Goal: Book appointment/travel/reservation

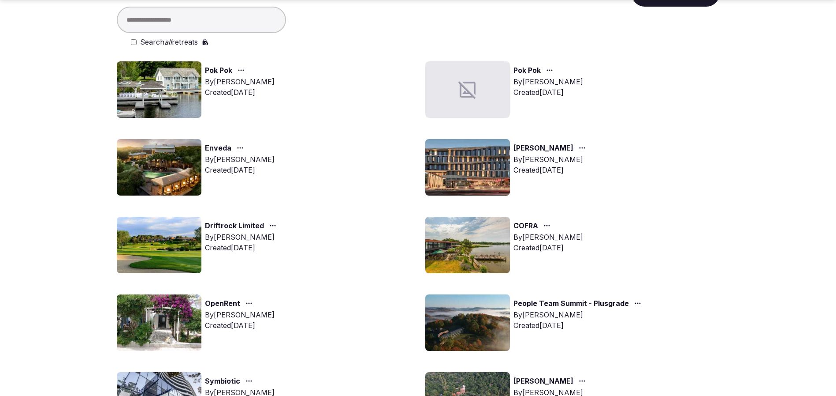
scroll to position [132, 0]
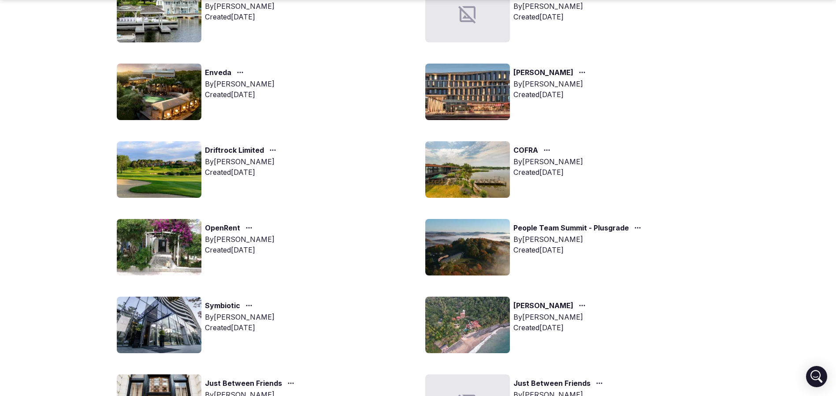
click at [158, 238] on img at bounding box center [159, 247] width 85 height 56
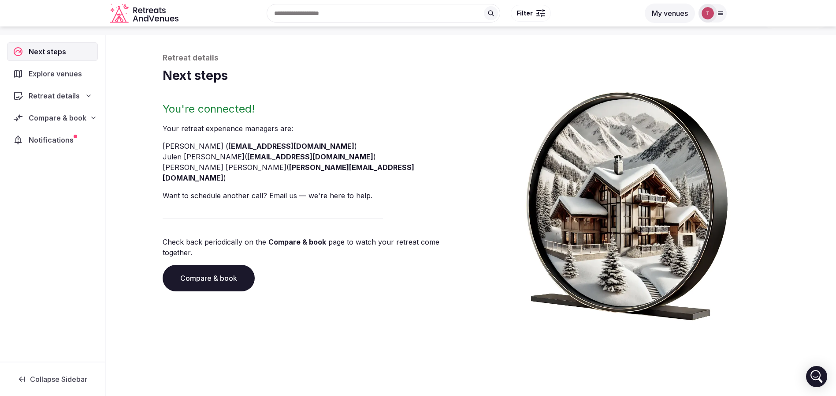
click at [233, 265] on link "Compare & book" at bounding box center [209, 278] width 92 height 26
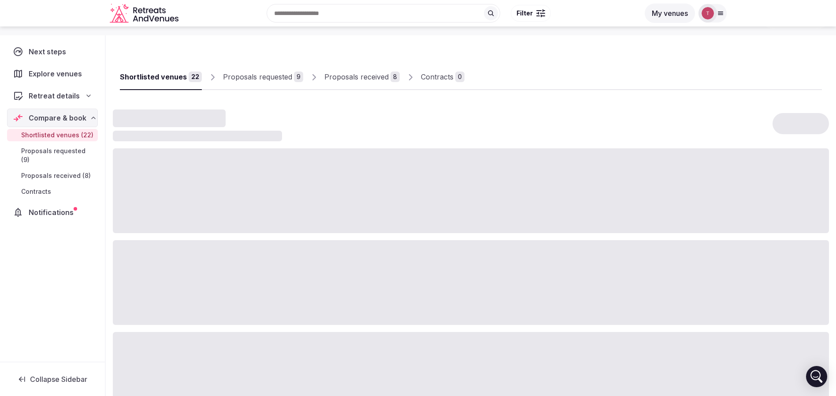
click at [358, 79] on div "Proposals received" at bounding box center [357, 76] width 64 height 11
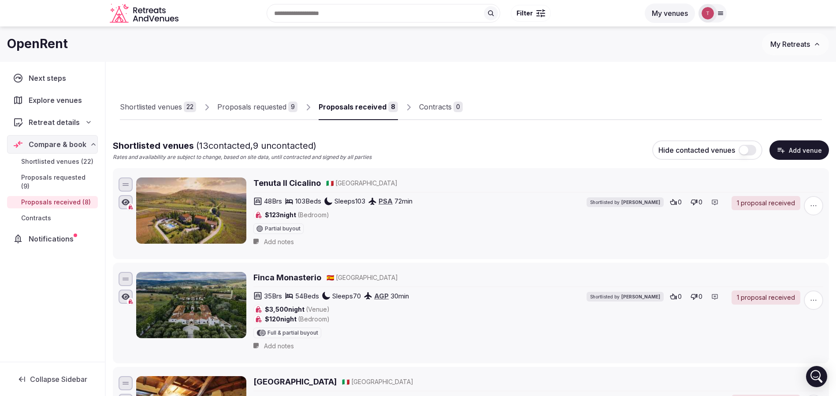
click at [354, 107] on div "Proposals received" at bounding box center [353, 106] width 68 height 11
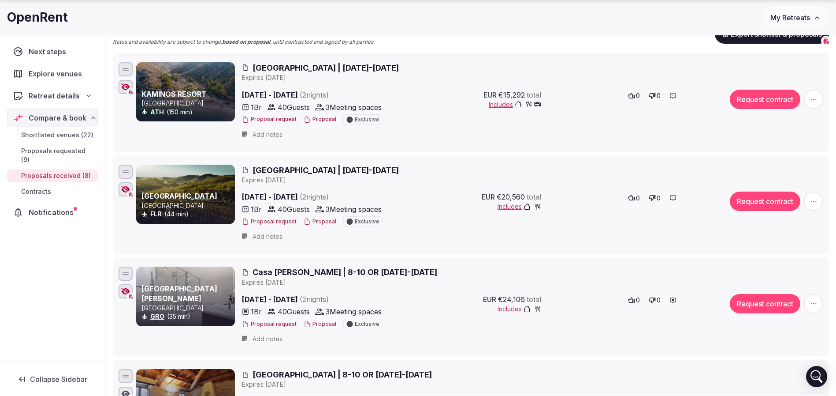
scroll to position [132, 0]
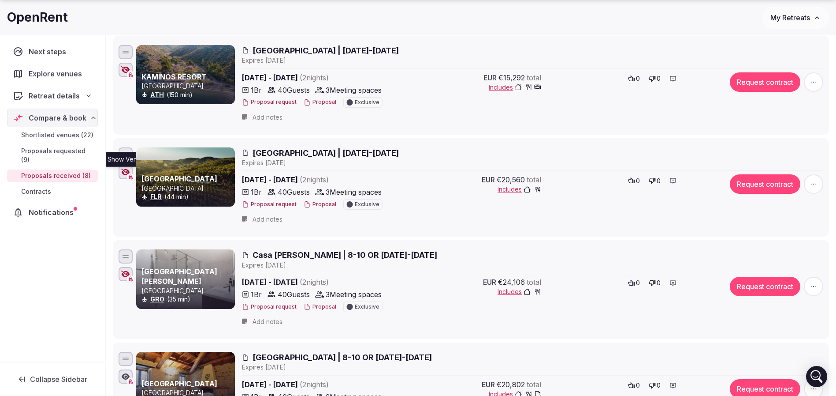
click at [124, 172] on icon "button" at bounding box center [125, 171] width 9 height 7
click at [128, 169] on div "Show Venue Show Venue" at bounding box center [125, 171] width 9 height 7
click at [486, 149] on h2 "[GEOGRAPHIC_DATA] | [DATE]-[DATE]" at bounding box center [533, 152] width 582 height 11
click at [295, 49] on span "[GEOGRAPHIC_DATA] | [DATE]-[DATE]" at bounding box center [326, 50] width 146 height 11
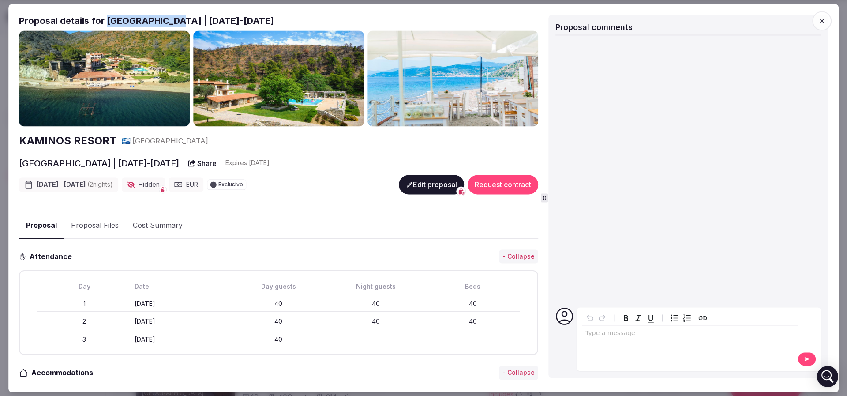
drag, startPoint x: 103, startPoint y: 20, endPoint x: 170, endPoint y: 21, distance: 66.6
click at [170, 21] on h2 "Proposal details for [GEOGRAPHIC_DATA] | [DATE]-[DATE]" at bounding box center [278, 21] width 519 height 12
copy h2 "[GEOGRAPHIC_DATA]"
click at [819, 23] on icon "button" at bounding box center [821, 20] width 5 height 5
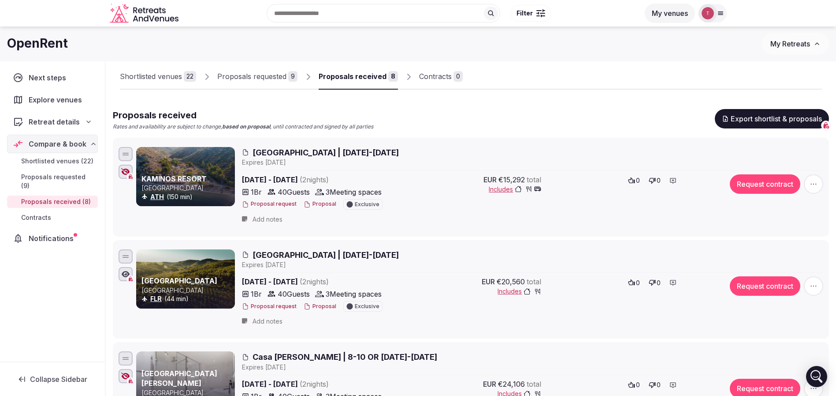
scroll to position [0, 0]
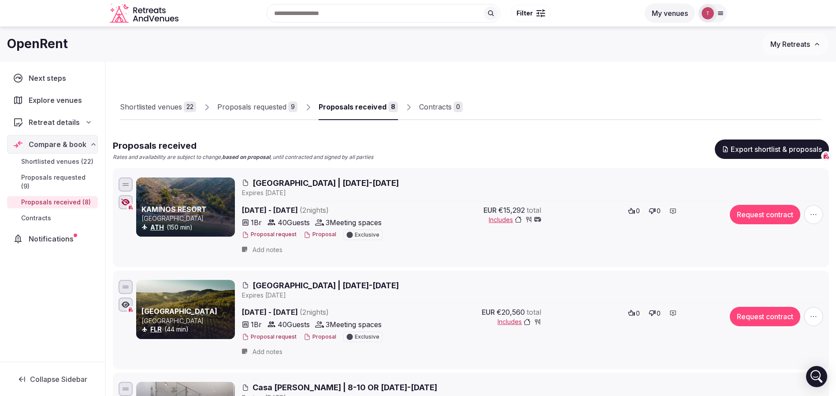
click at [130, 202] on icon "button" at bounding box center [125, 201] width 9 height 7
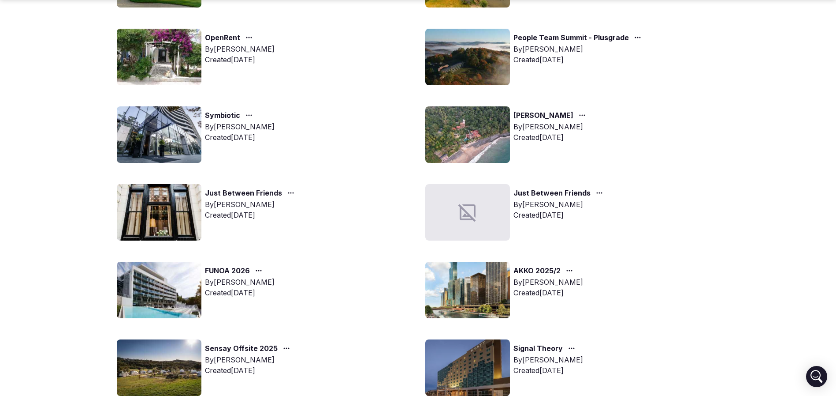
scroll to position [331, 0]
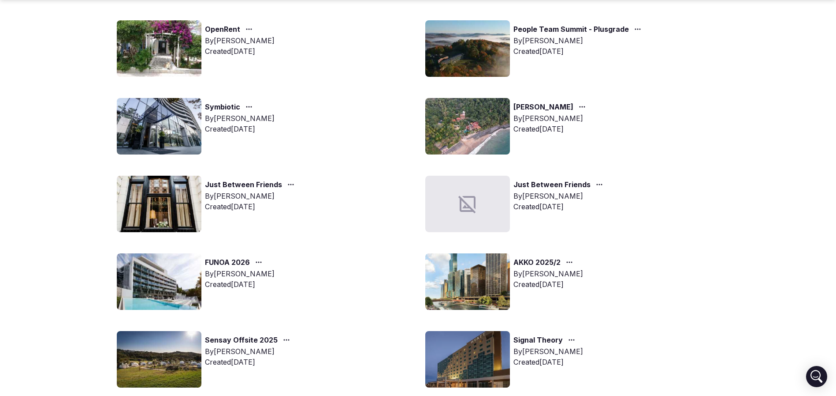
click at [163, 133] on img at bounding box center [159, 126] width 85 height 56
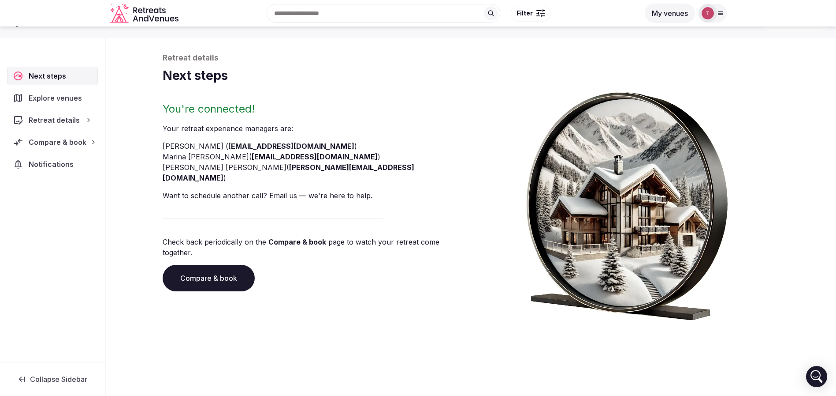
scroll to position [30, 0]
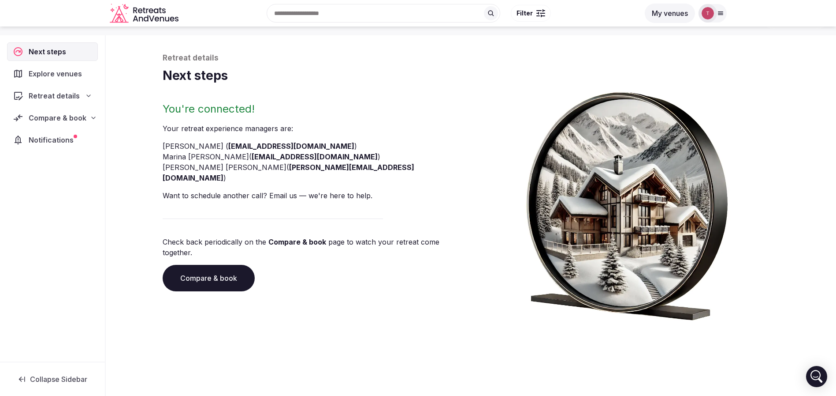
click at [230, 265] on link "Compare & book" at bounding box center [209, 278] width 92 height 26
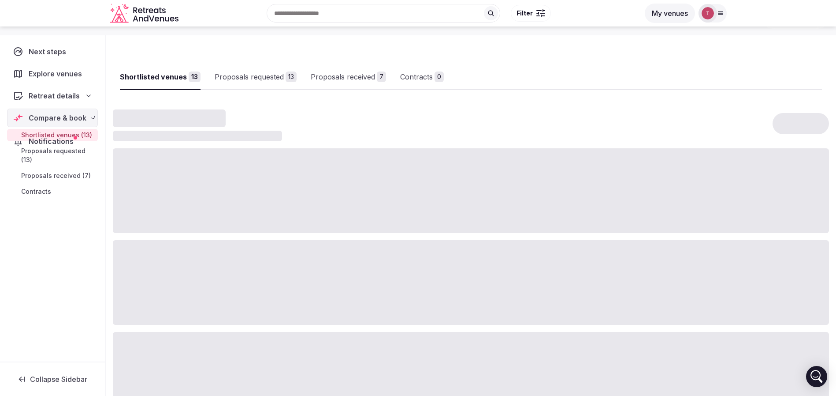
click at [230, 257] on div at bounding box center [471, 282] width 717 height 85
click at [380, 73] on div "Proposals received" at bounding box center [357, 76] width 64 height 11
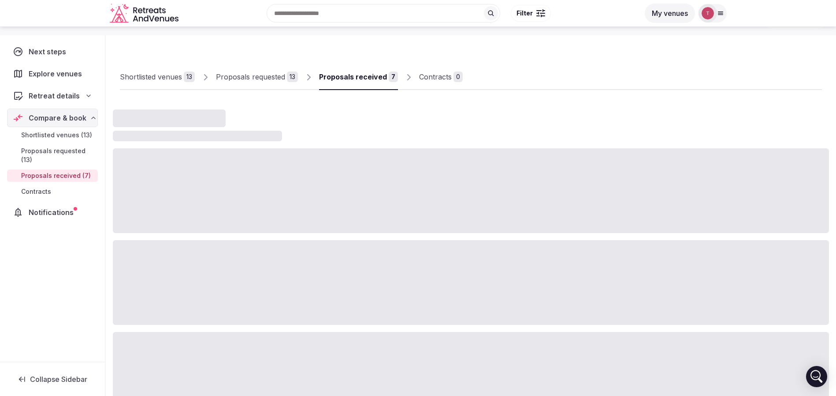
click at [357, 77] on div "Proposals received" at bounding box center [353, 76] width 68 height 11
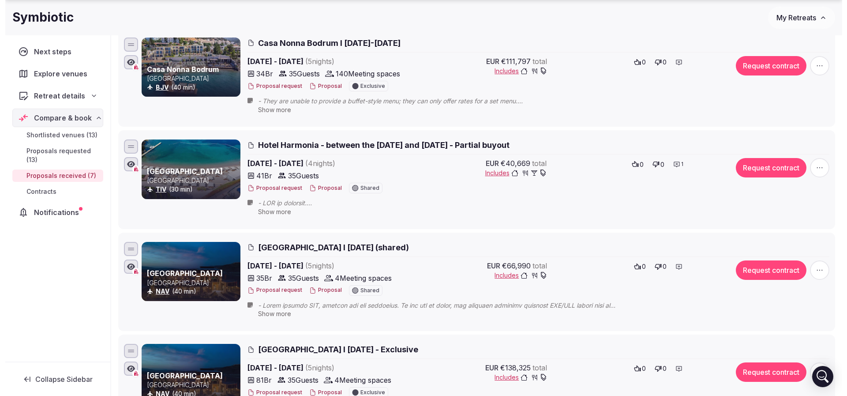
scroll to position [198, 0]
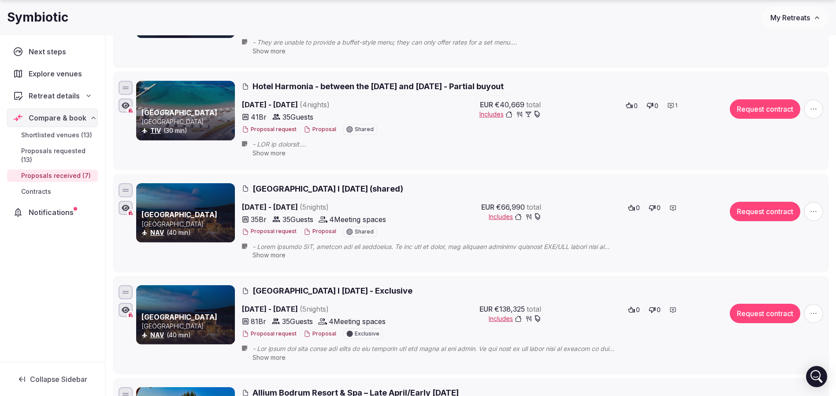
click at [321, 228] on button "Proposal" at bounding box center [320, 231] width 33 height 7
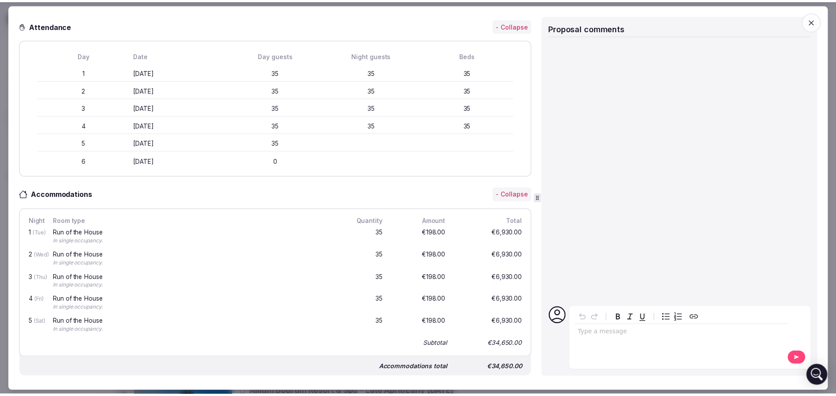
scroll to position [265, 0]
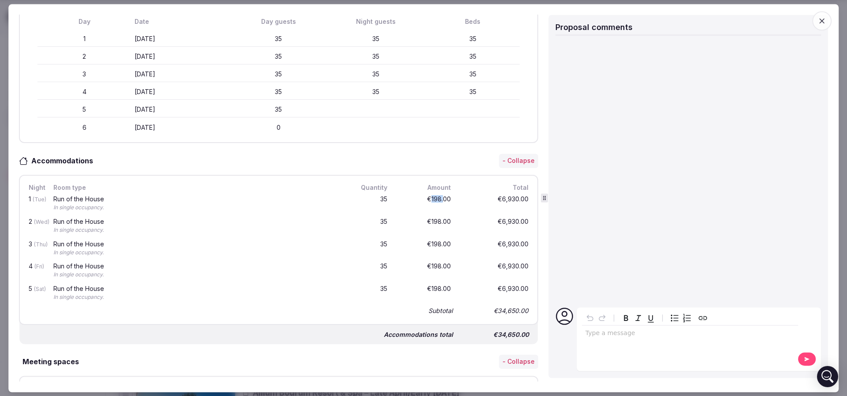
drag, startPoint x: 422, startPoint y: 199, endPoint x: 435, endPoint y: 197, distance: 12.9
click at [435, 197] on div "€198.00" at bounding box center [424, 203] width 56 height 19
